Goal: Information Seeking & Learning: Learn about a topic

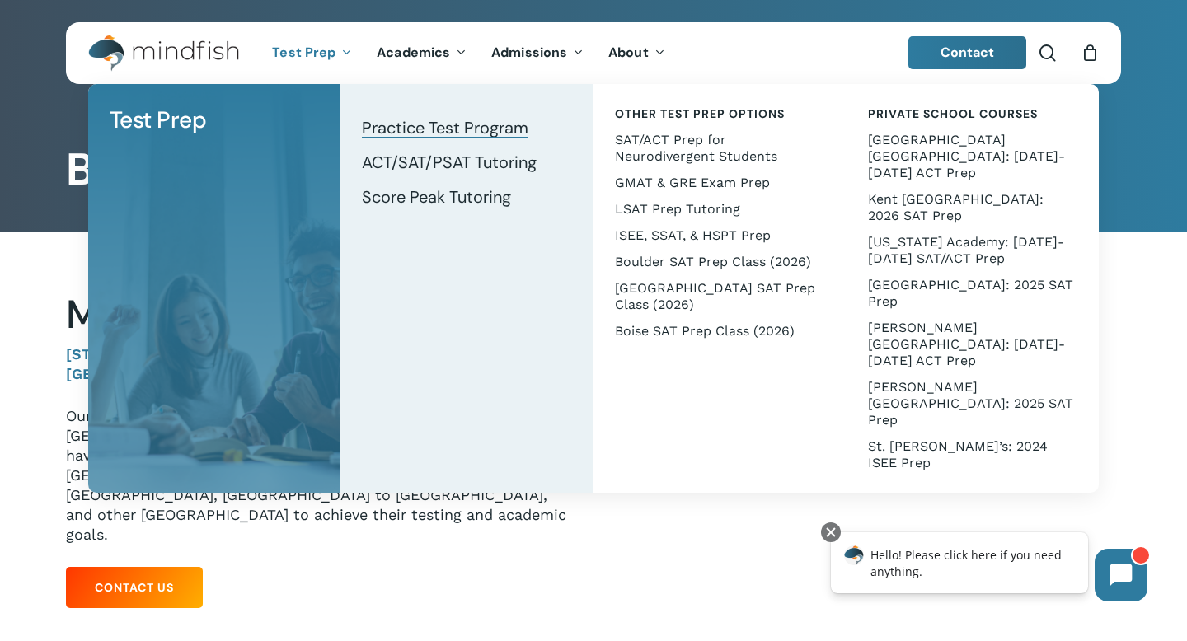
click at [390, 126] on span "Practice Test Program" at bounding box center [445, 127] width 167 height 21
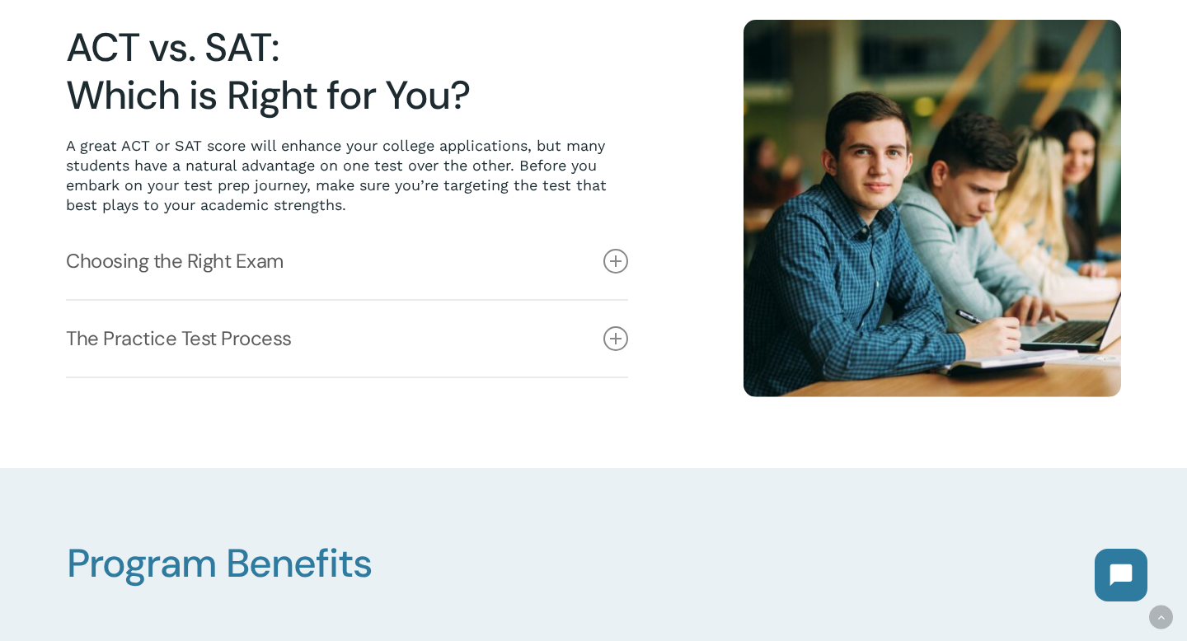
scroll to position [458, 0]
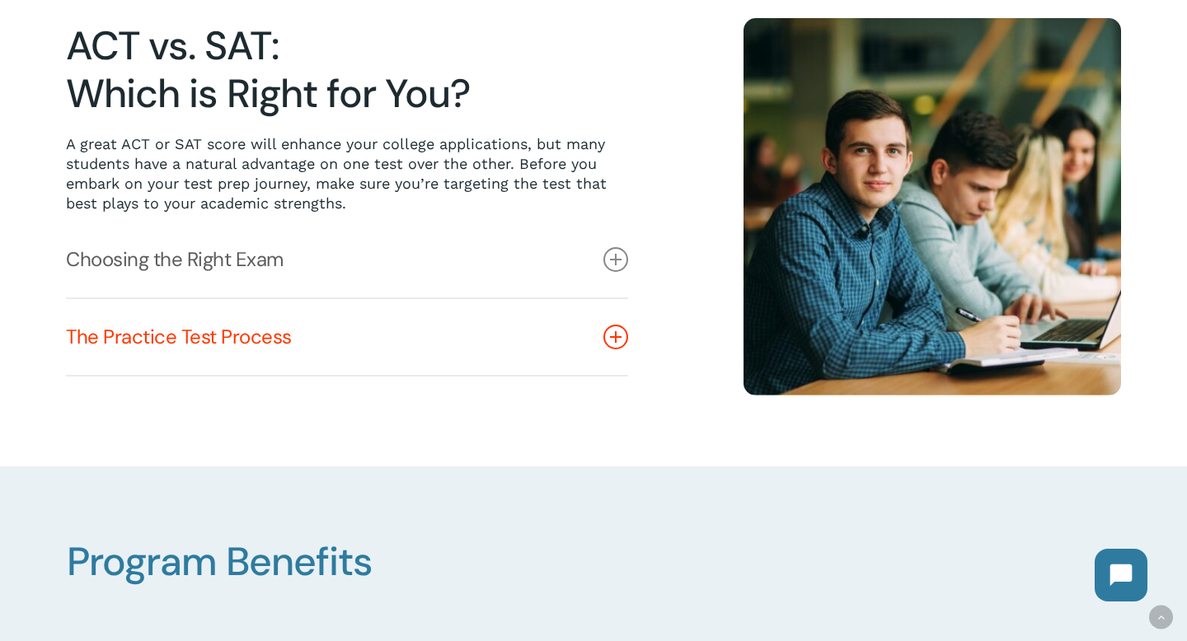
click at [617, 334] on icon at bounding box center [615, 337] width 25 height 25
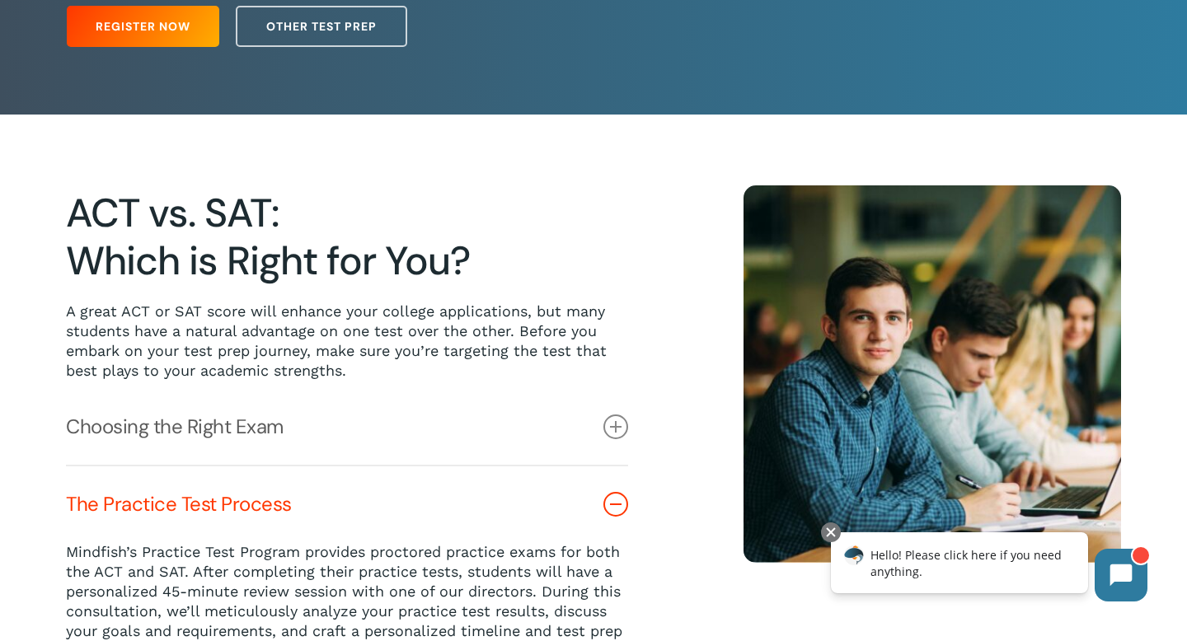
scroll to position [0, 0]
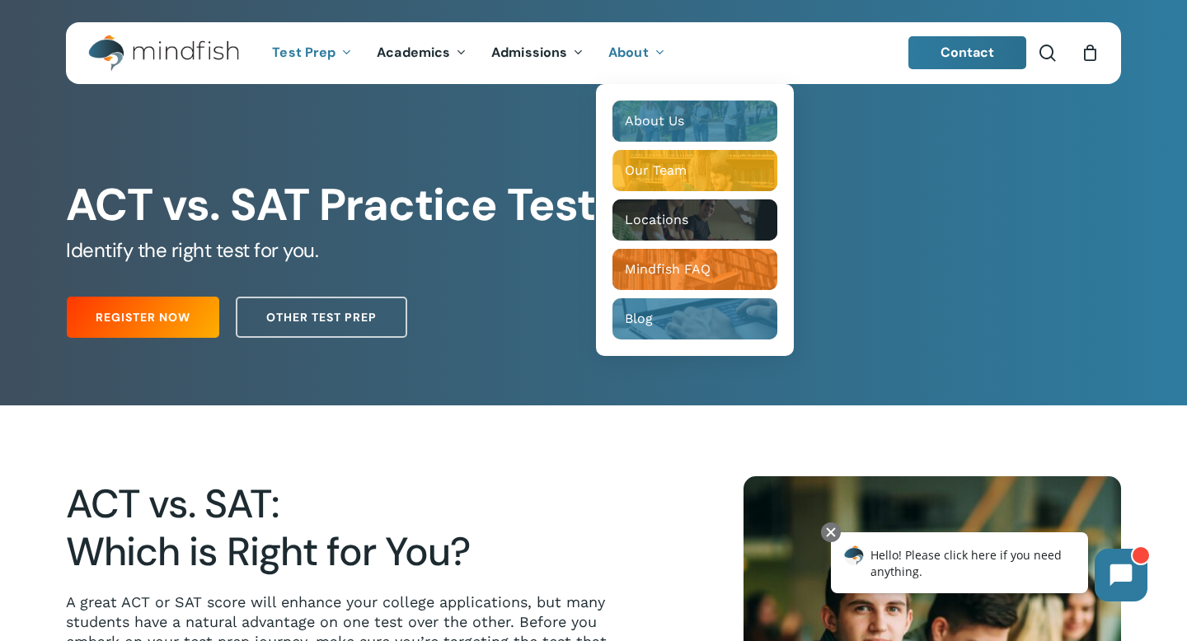
click at [641, 48] on span "About" at bounding box center [628, 52] width 40 height 17
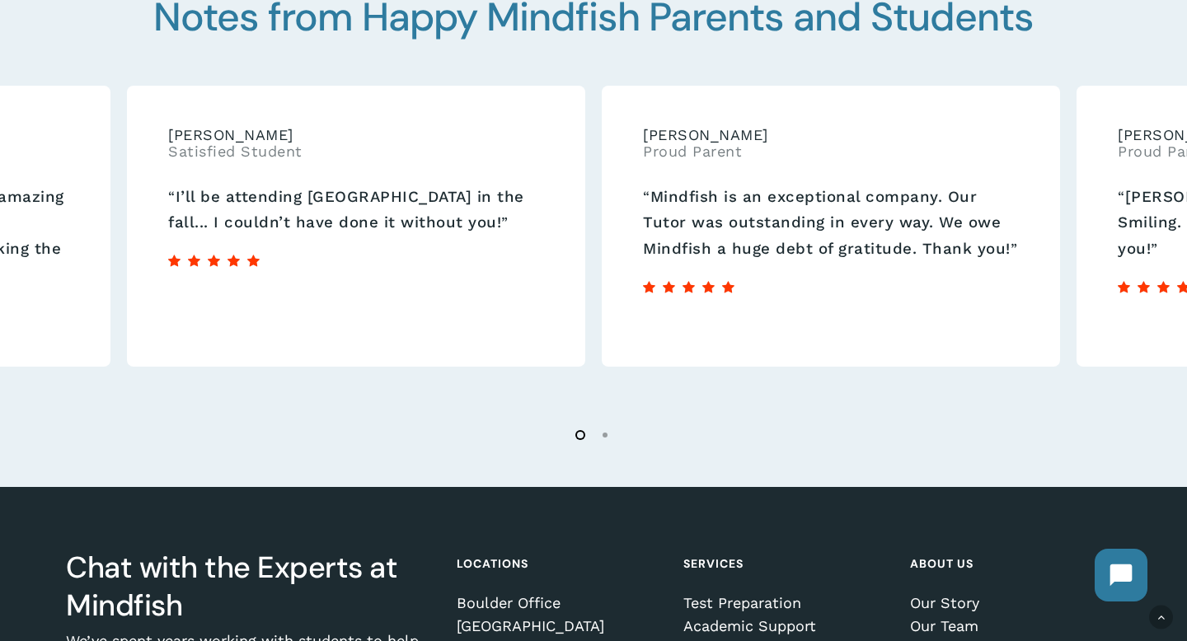
scroll to position [2820, 0]
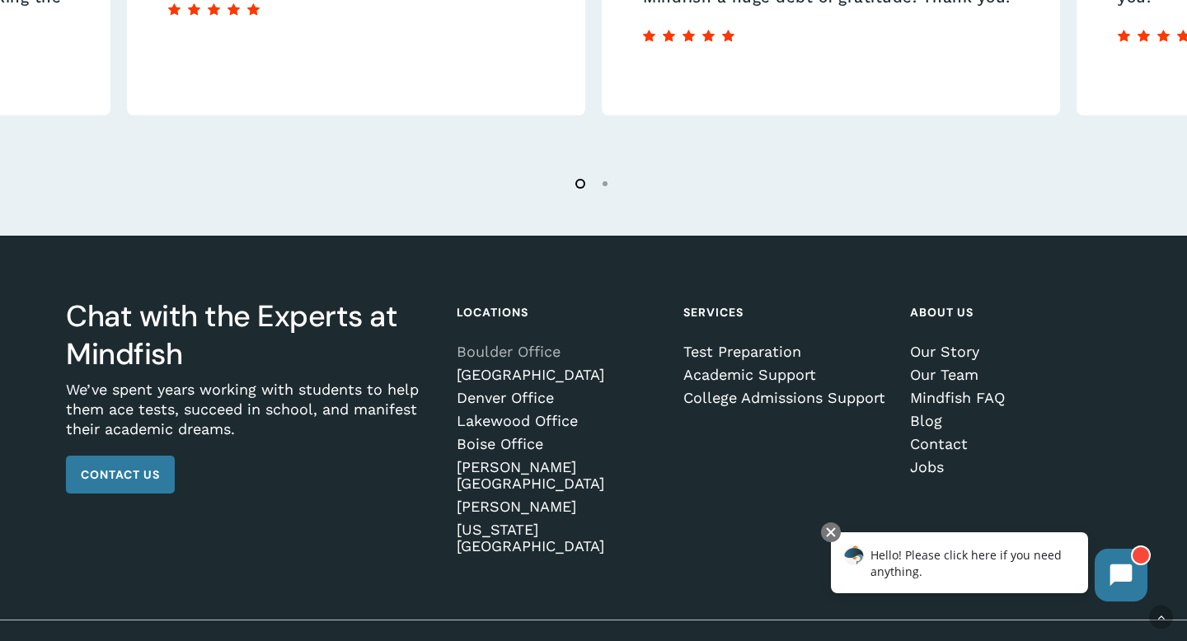
click at [519, 356] on link "Boulder Office" at bounding box center [560, 352] width 206 height 16
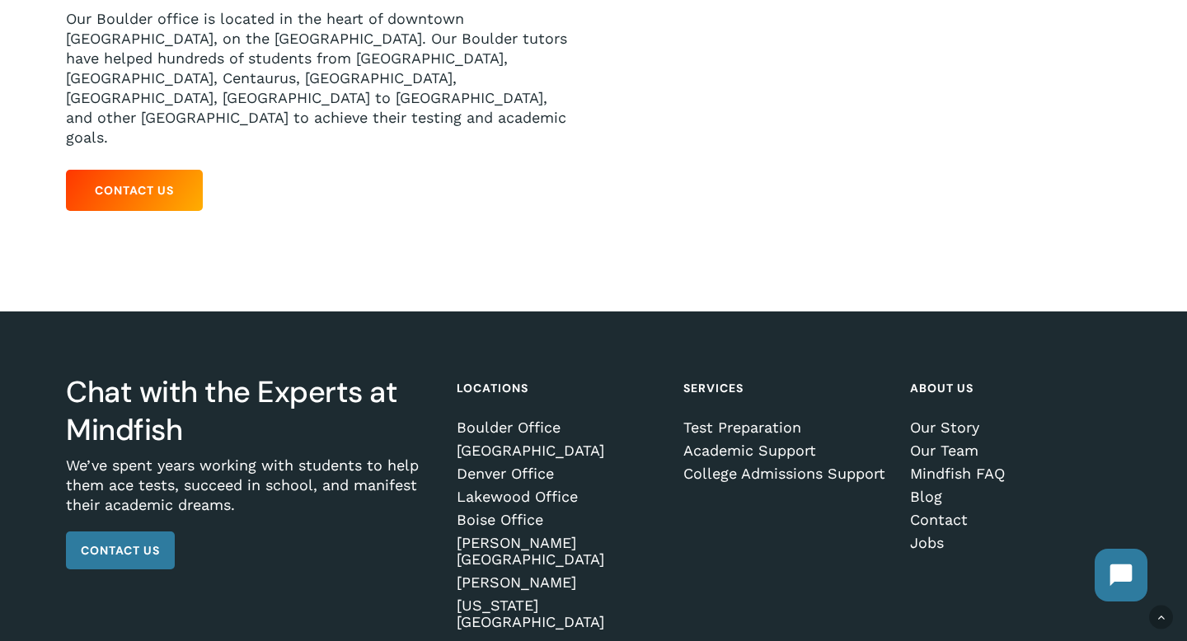
scroll to position [434, 0]
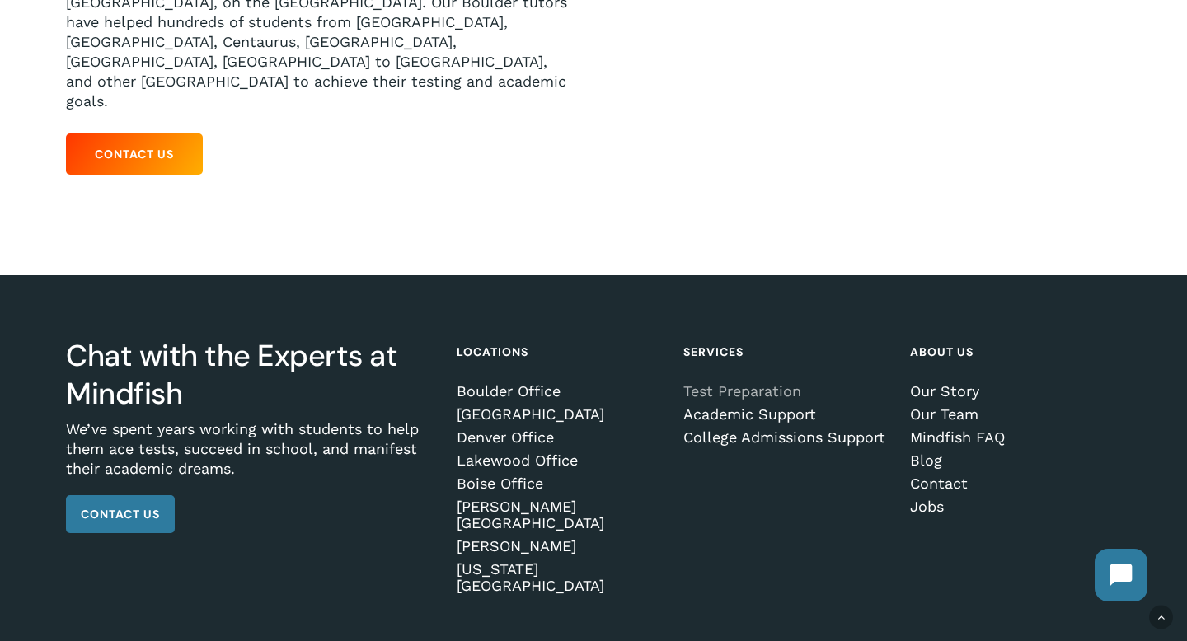
click at [722, 383] on link "Test Preparation" at bounding box center [786, 391] width 206 height 16
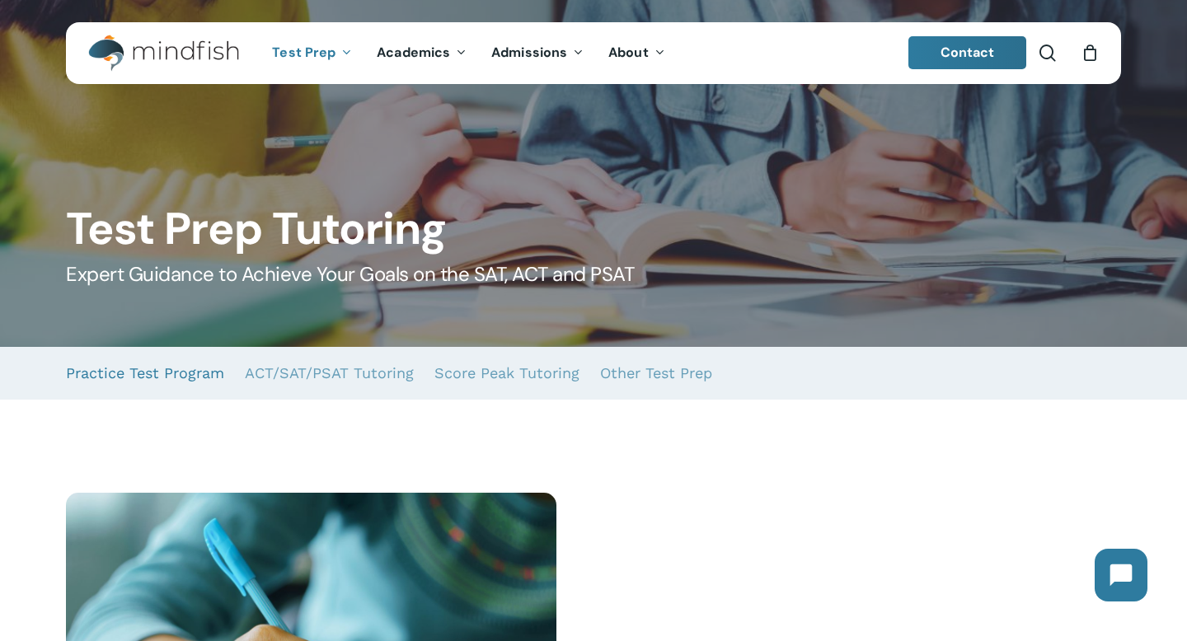
click at [174, 379] on link "Practice Test Program" at bounding box center [145, 373] width 158 height 53
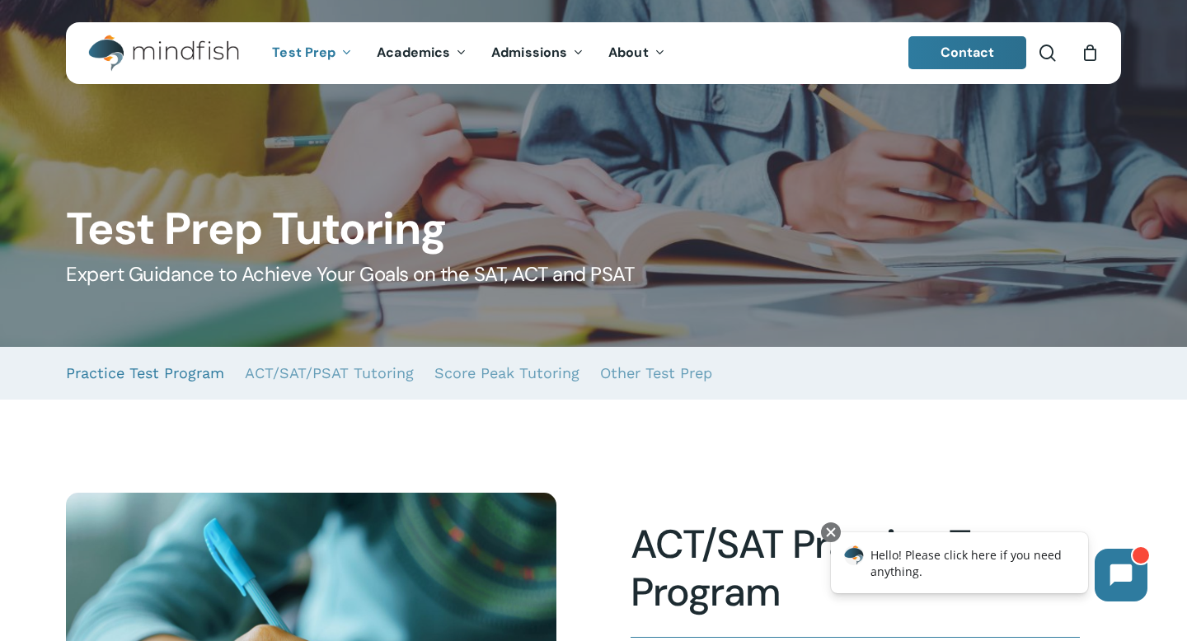
click at [178, 380] on link "Practice Test Program" at bounding box center [145, 373] width 158 height 53
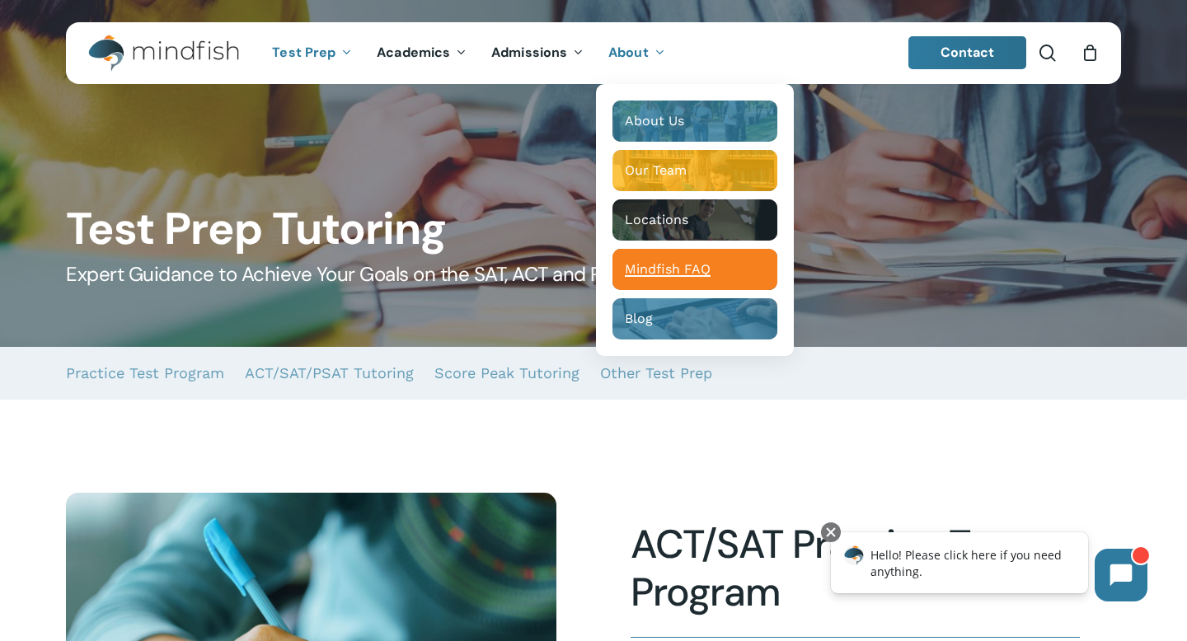
click at [678, 270] on span "Mindfish FAQ" at bounding box center [668, 269] width 86 height 16
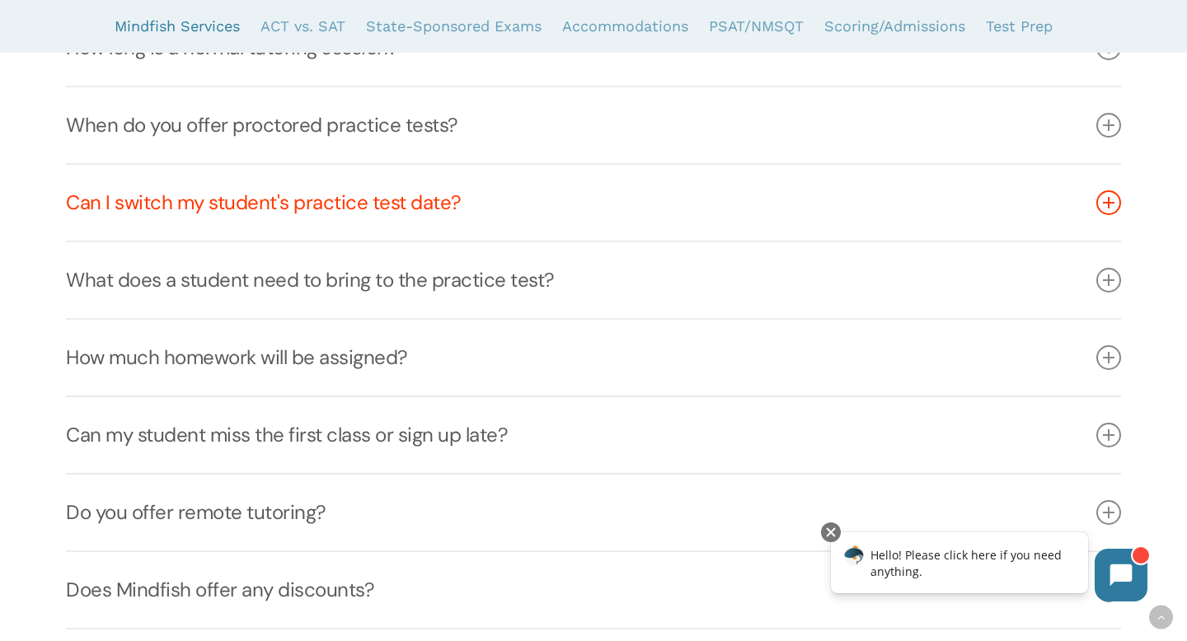
scroll to position [1110, 0]
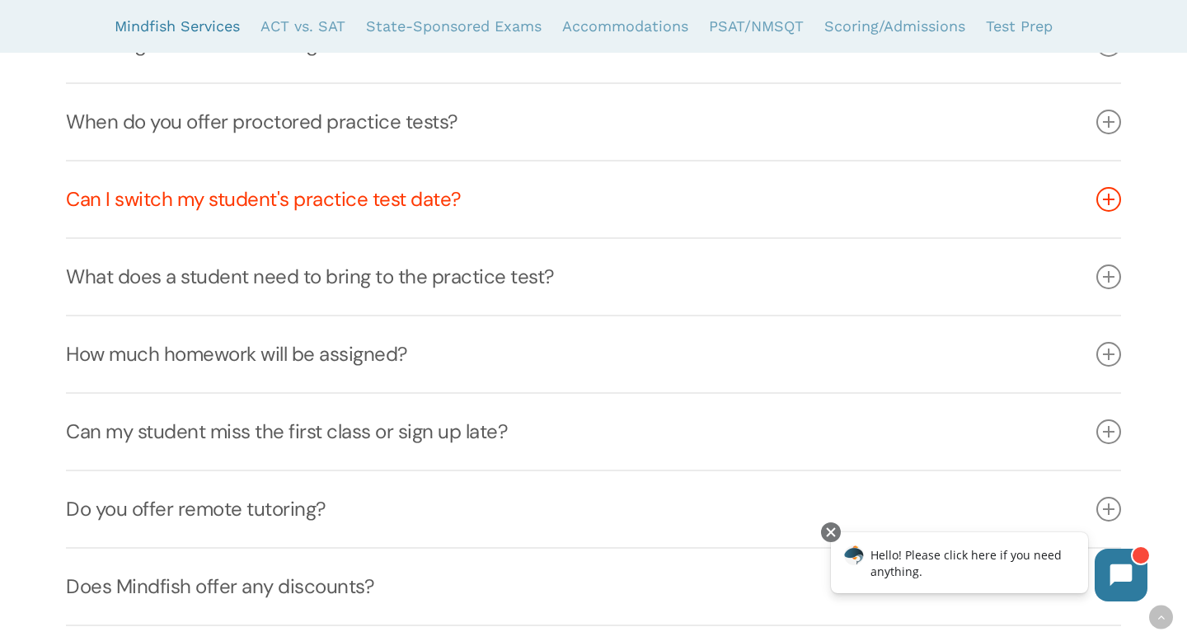
click at [461, 212] on link "Can I switch my student's practice test date?" at bounding box center [593, 200] width 1055 height 76
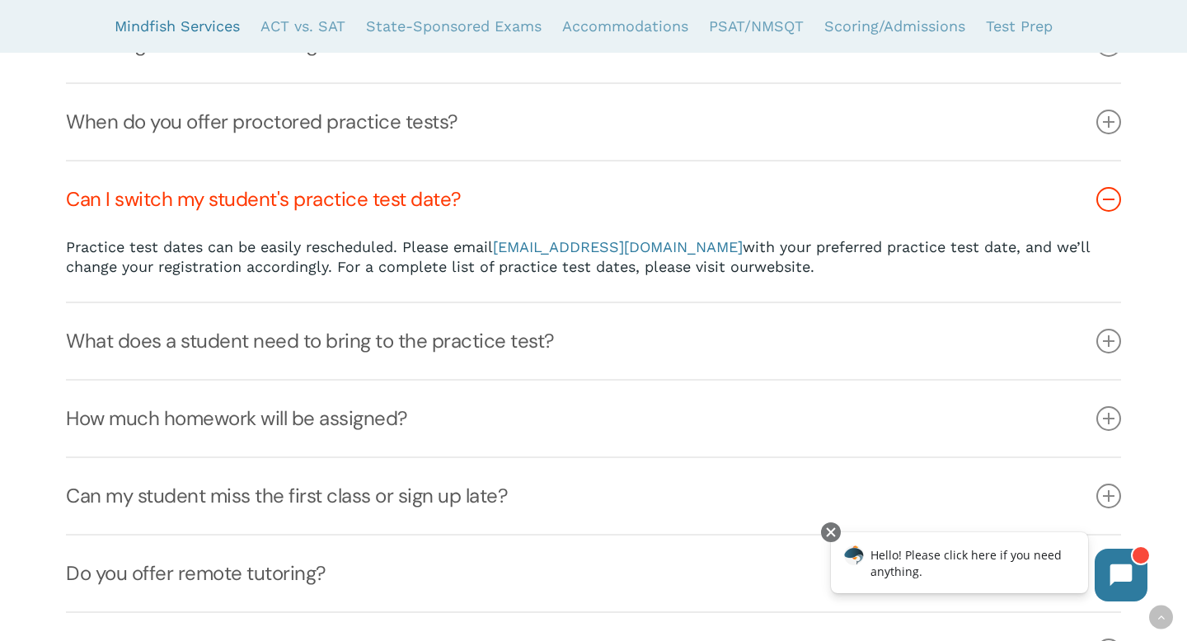
click at [754, 269] on link "website" at bounding box center [782, 266] width 56 height 17
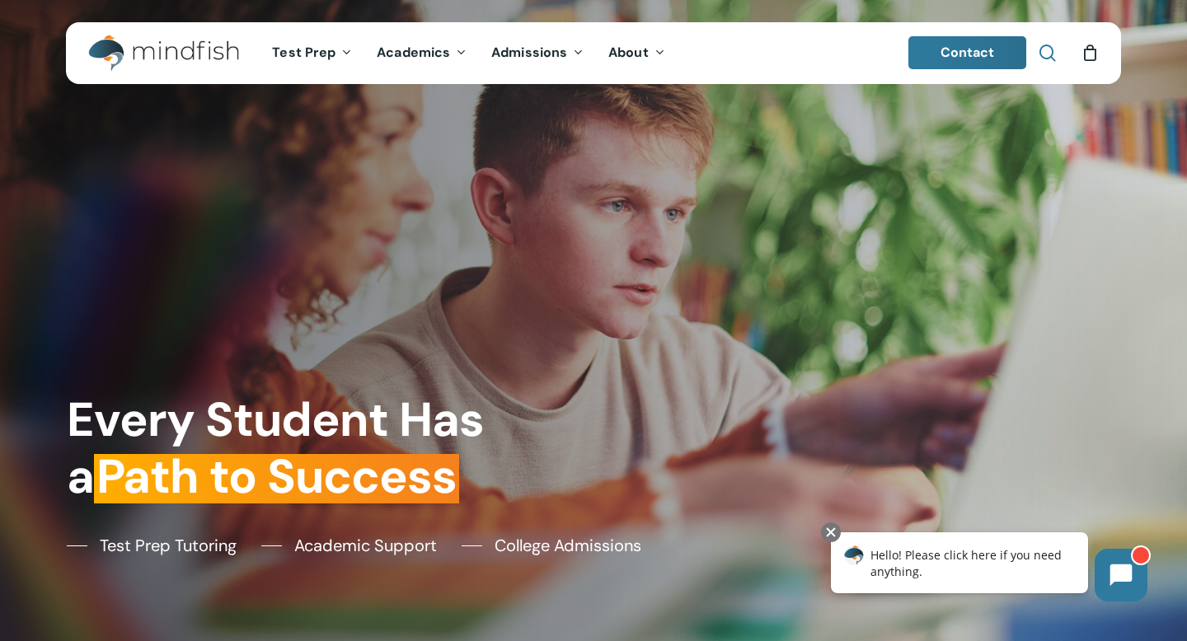
click at [1053, 47] on span "Main Menu" at bounding box center [1048, 53] width 16 height 16
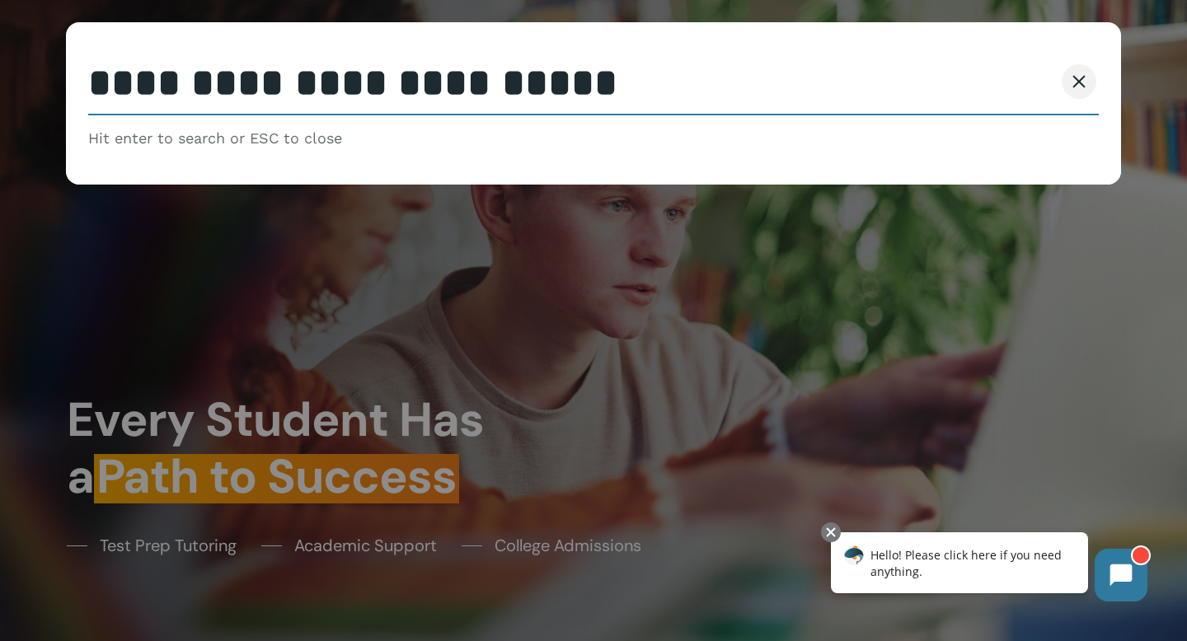
type input "**********"
click at [979, 64] on button "Search" at bounding box center [1016, 81] width 75 height 35
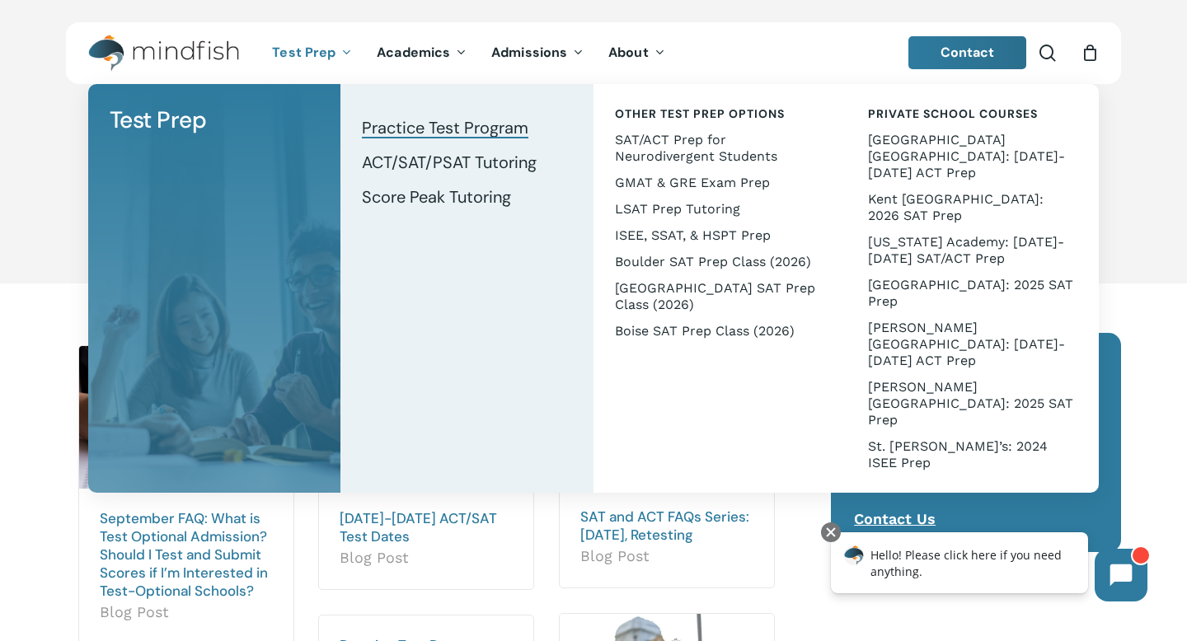
click at [413, 129] on span "Practice Test Program" at bounding box center [445, 127] width 167 height 21
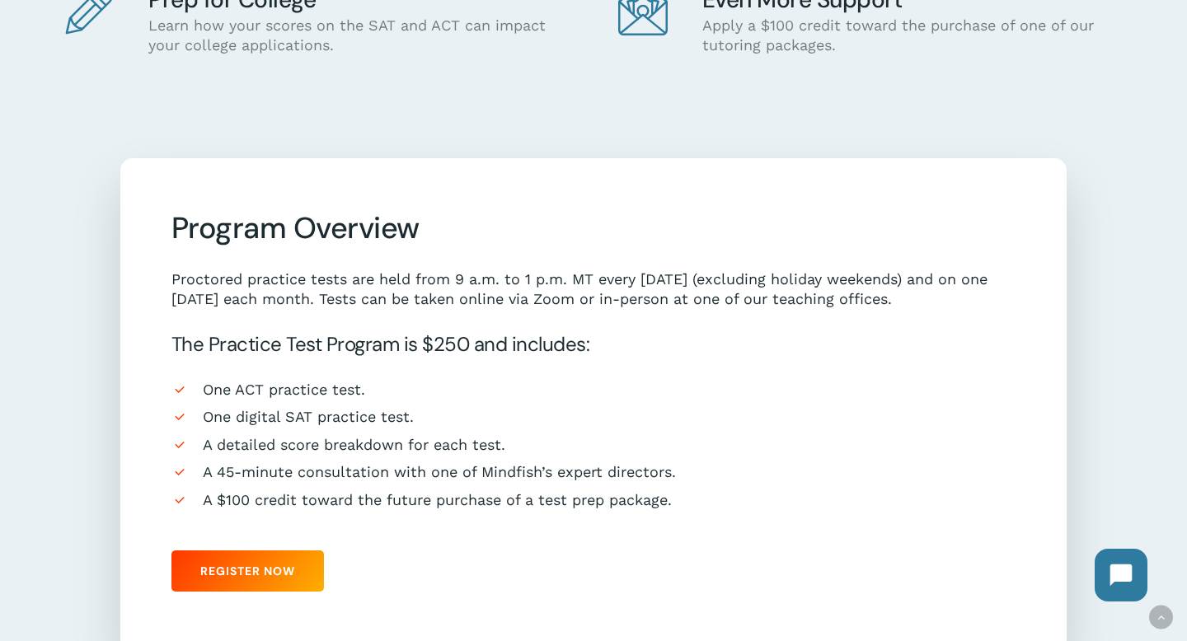
scroll to position [309, 0]
